Goal: Check status

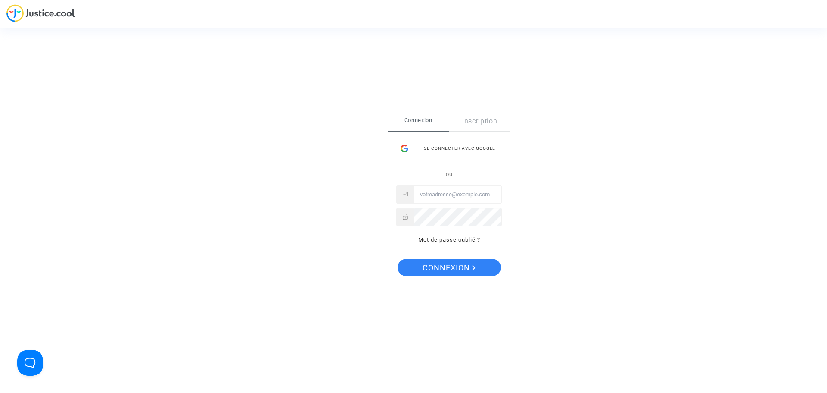
type input "[PERSON_NAME][EMAIL_ADDRESS][PERSON_NAME][DOMAIN_NAME]"
click at [436, 268] on span "Connexion" at bounding box center [449, 268] width 53 height 18
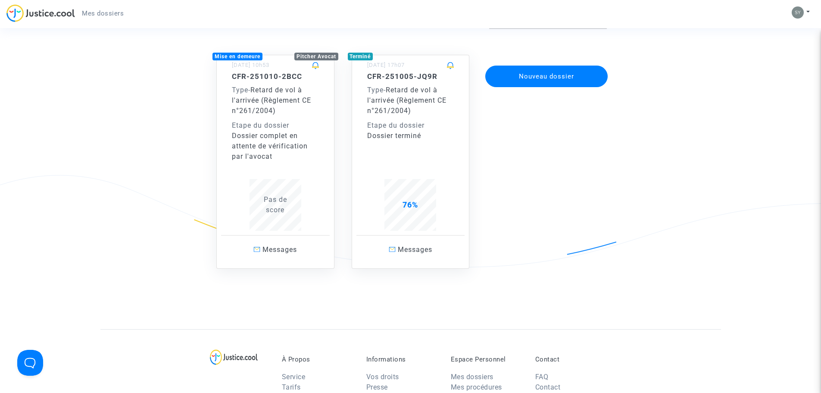
scroll to position [43, 0]
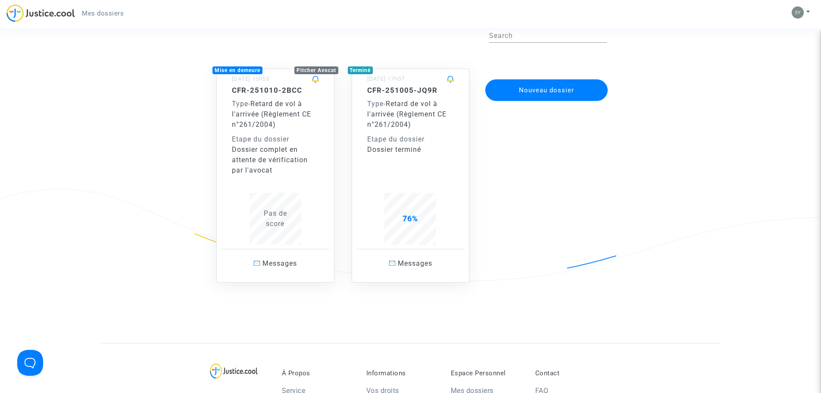
click at [276, 170] on div "Dossier complet en attente de vérification par l'avocat" at bounding box center [275, 159] width 87 height 31
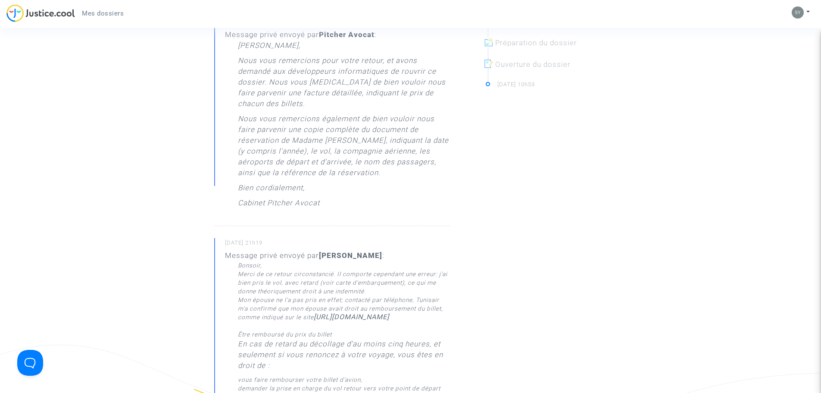
scroll to position [345, 0]
drag, startPoint x: 328, startPoint y: 150, endPoint x: 378, endPoint y: 173, distance: 54.8
click at [378, 173] on p "Nous vous remercions également de bien vouloir nous faire parvenir une copie co…" at bounding box center [344, 147] width 212 height 69
